Goal: Find specific page/section: Find specific page/section

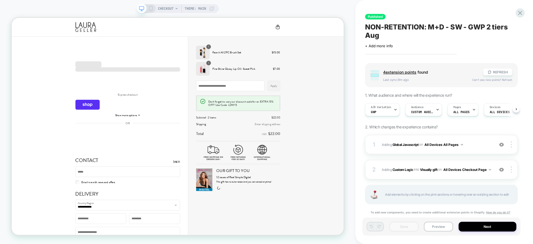
scroll to position [0, 0]
click at [521, 11] on icon at bounding box center [520, 13] width 4 height 4
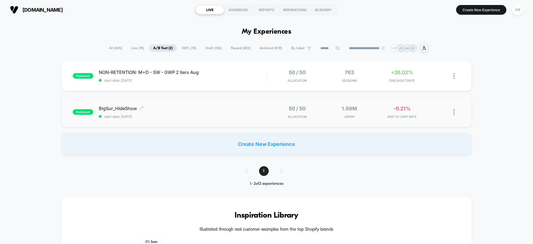
click at [236, 110] on span "BigSur_HideShow Click to edit experience details" at bounding box center [182, 108] width 167 height 6
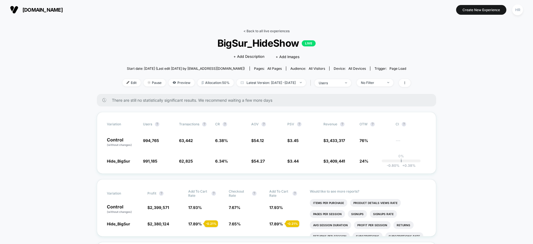
click at [265, 31] on link "< Back to all live experiences" at bounding box center [266, 31] width 46 height 4
